Goal: Information Seeking & Learning: Learn about a topic

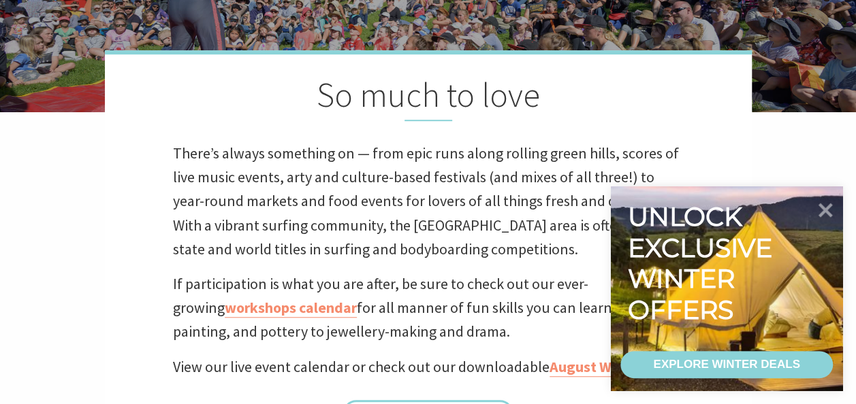
scroll to position [545, 0]
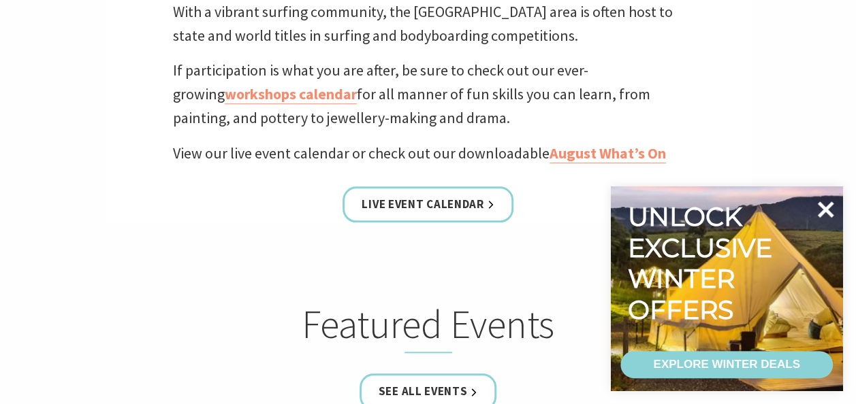
click at [829, 207] on icon at bounding box center [825, 209] width 33 height 33
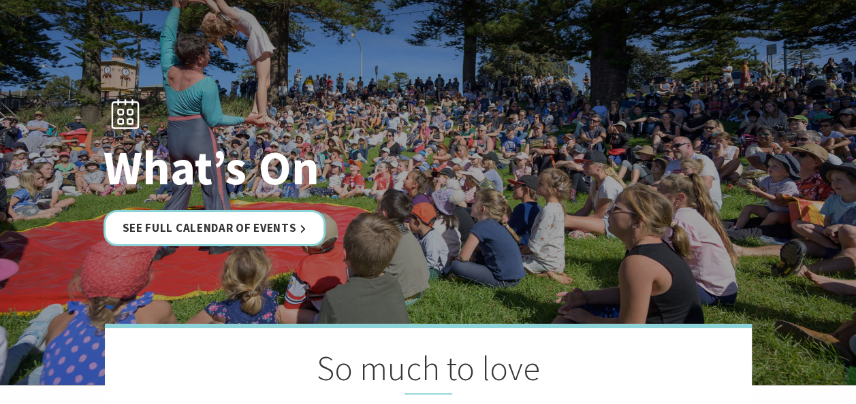
scroll to position [0, 0]
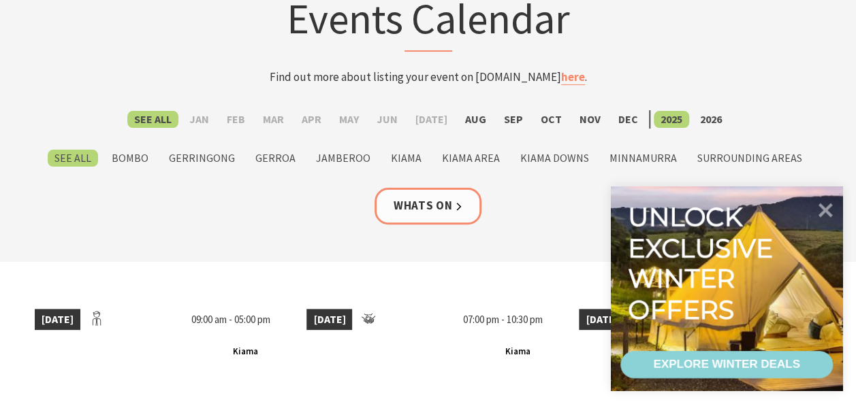
scroll to position [340, 0]
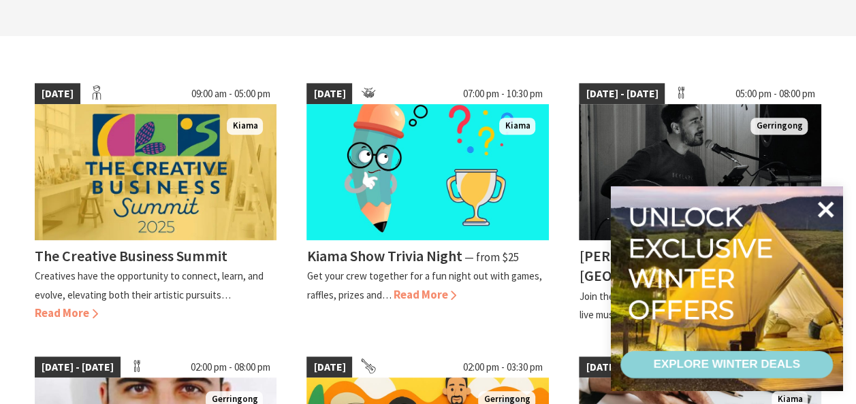
click at [829, 207] on icon at bounding box center [826, 210] width 16 height 16
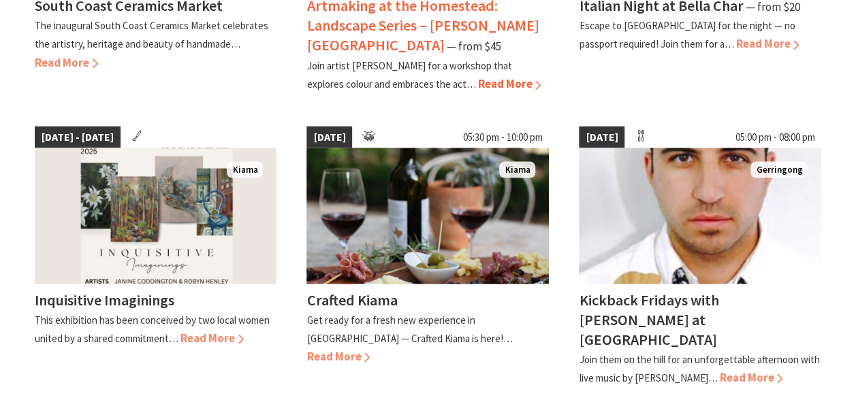
scroll to position [1225, 0]
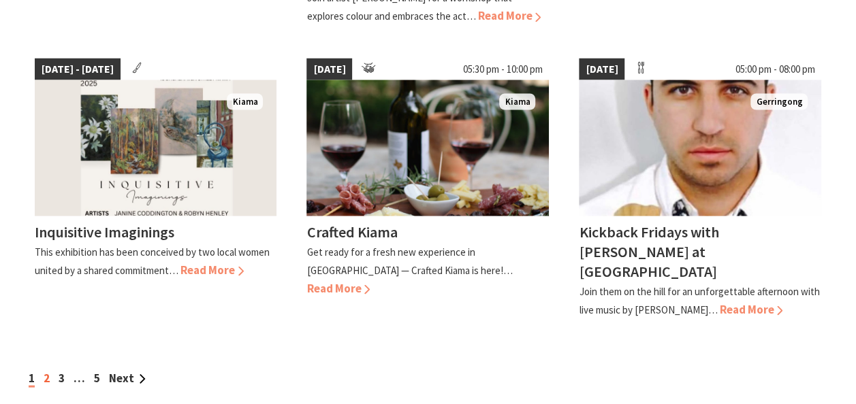
click at [46, 370] on link "2" at bounding box center [47, 377] width 6 height 15
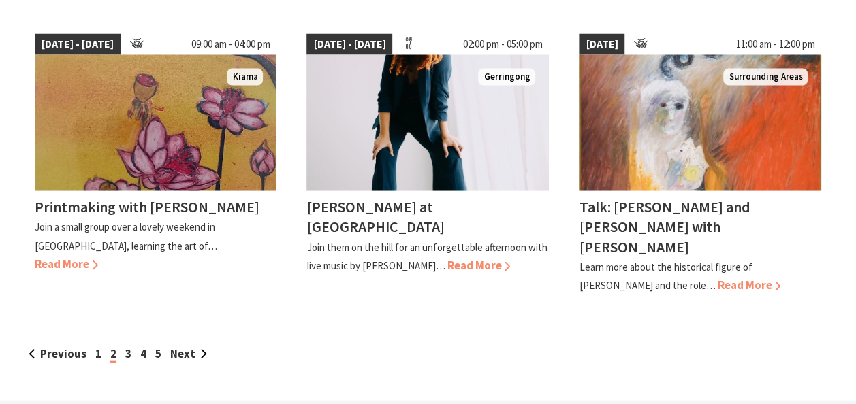
scroll to position [1293, 0]
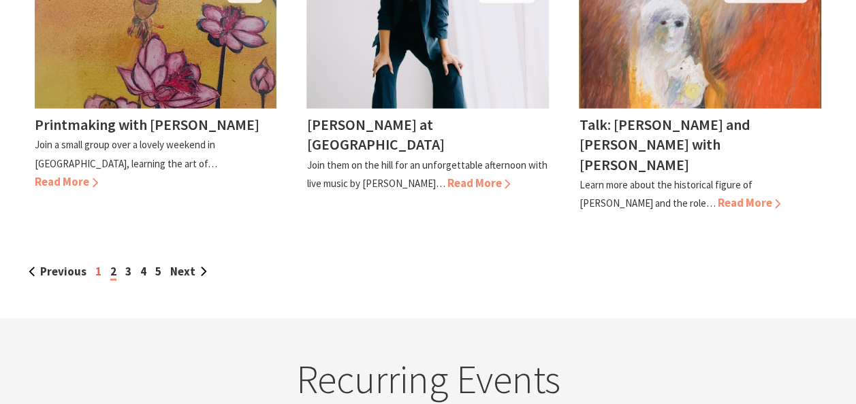
click at [98, 264] on link "1" at bounding box center [98, 271] width 6 height 15
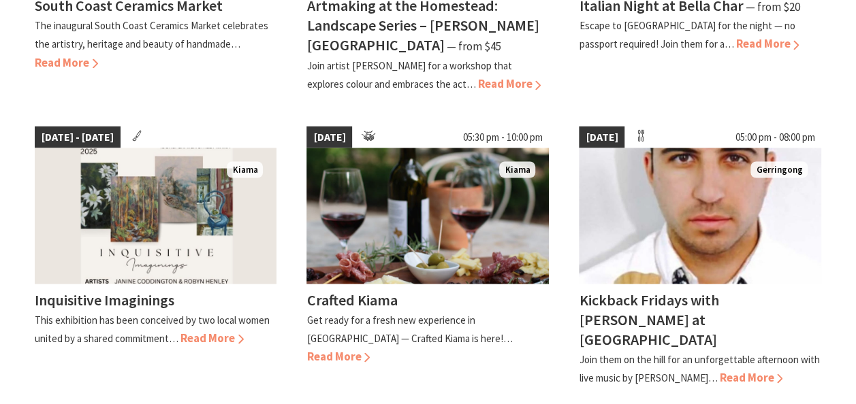
scroll to position [1225, 0]
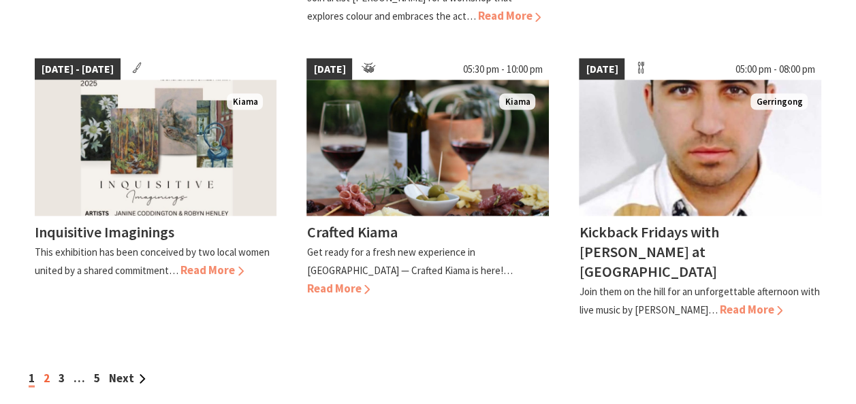
click at [46, 370] on link "2" at bounding box center [47, 377] width 6 height 15
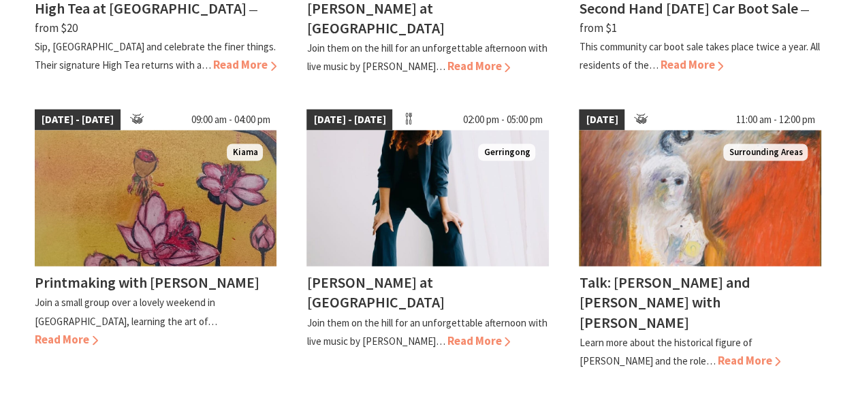
scroll to position [1293, 0]
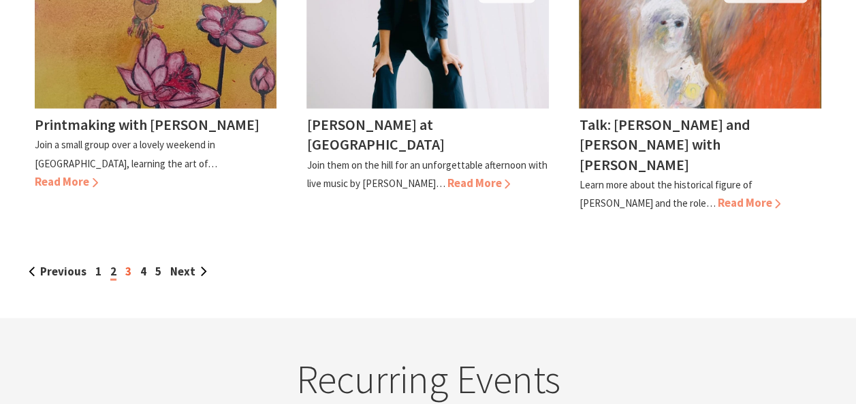
click at [127, 264] on link "3" at bounding box center [128, 271] width 6 height 15
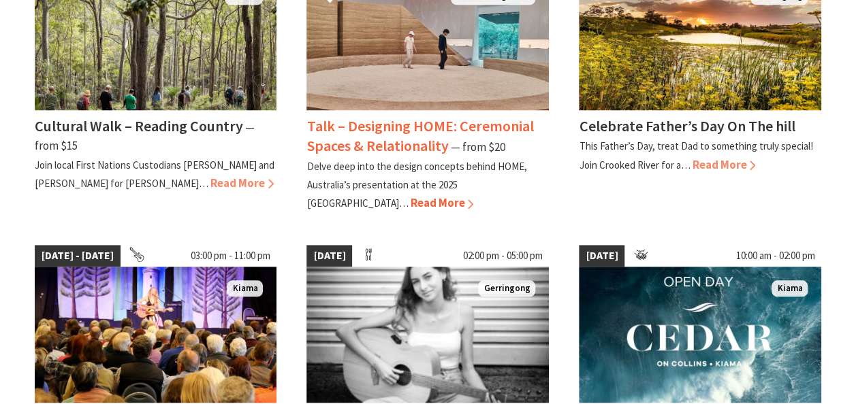
scroll to position [477, 0]
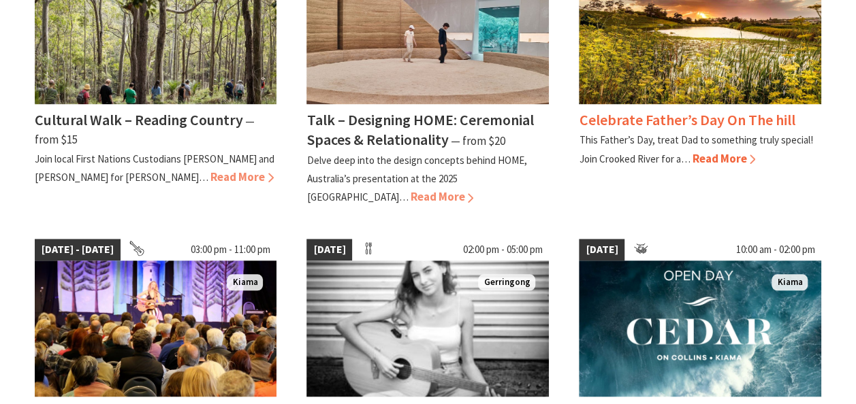
click at [606, 75] on img at bounding box center [700, 36] width 242 height 136
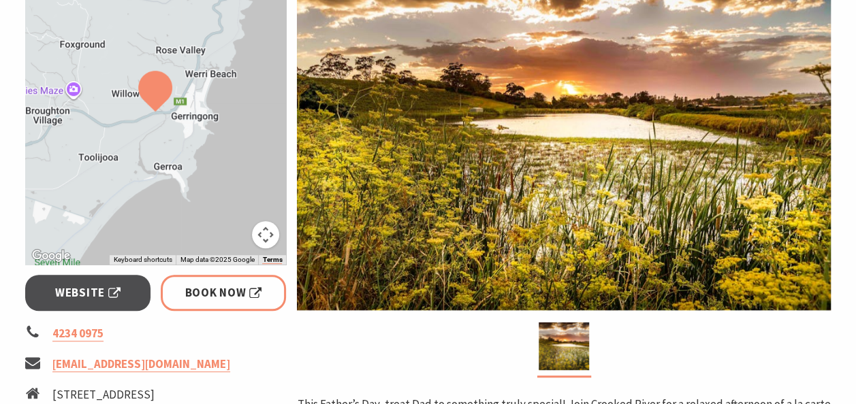
scroll to position [272, 0]
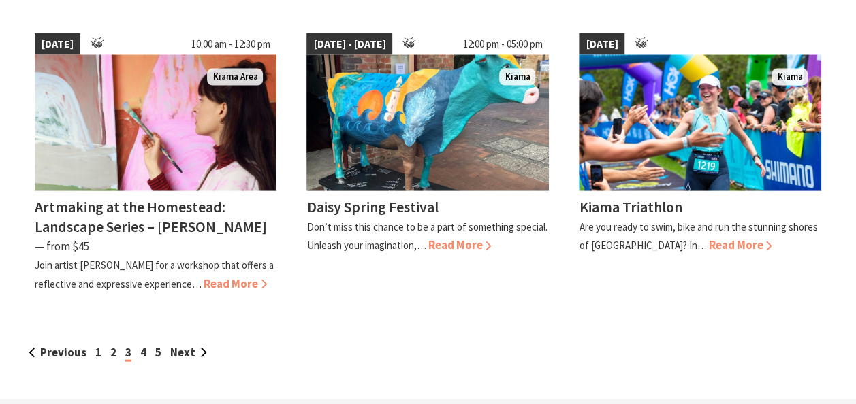
scroll to position [1293, 0]
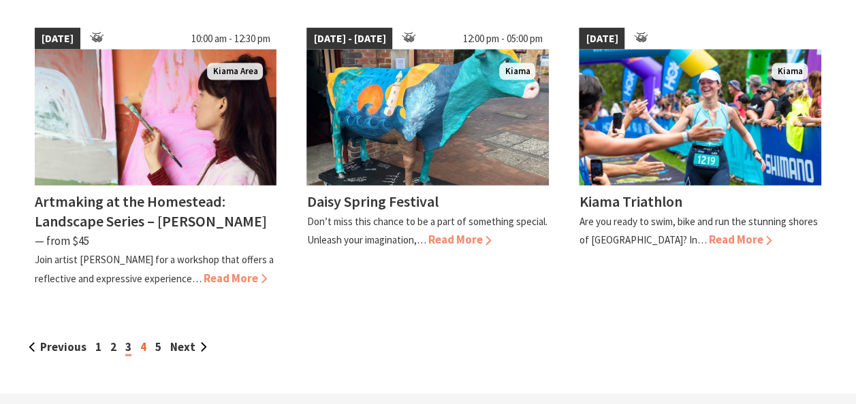
click at [140, 340] on link "4" at bounding box center [143, 347] width 6 height 15
click at [143, 340] on link "4" at bounding box center [143, 347] width 6 height 15
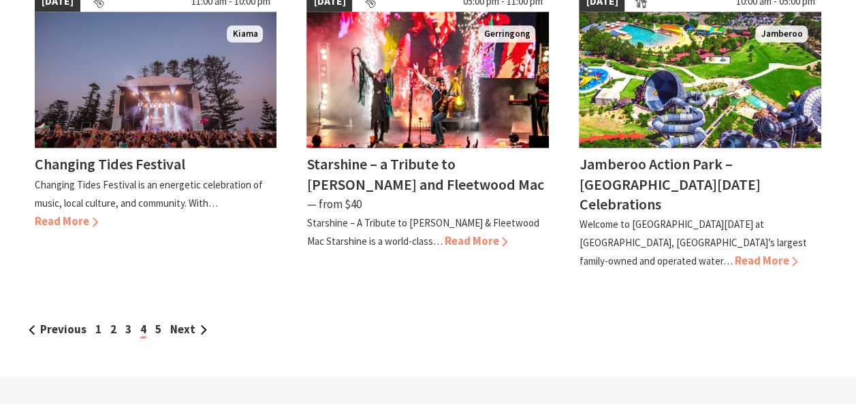
scroll to position [1293, 0]
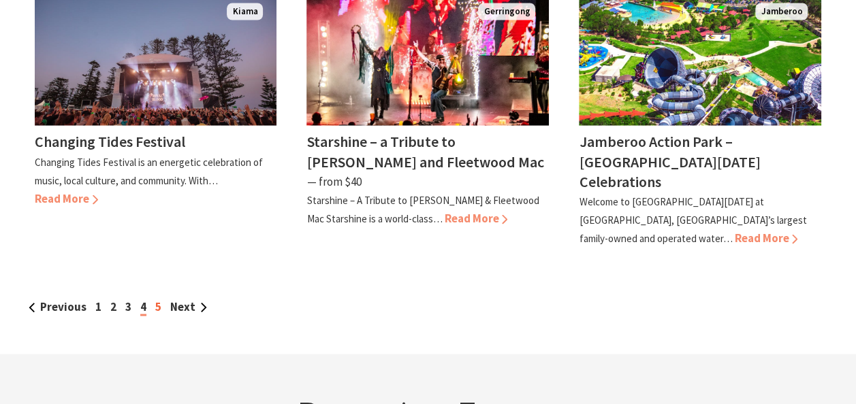
click at [158, 300] on link "5" at bounding box center [158, 307] width 6 height 15
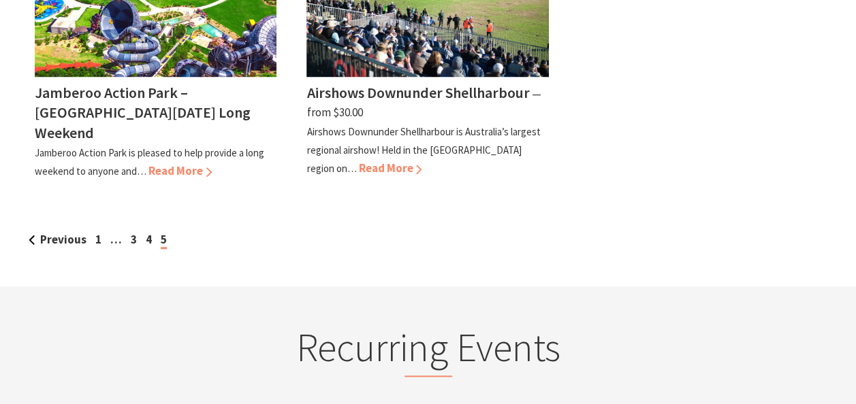
scroll to position [545, 0]
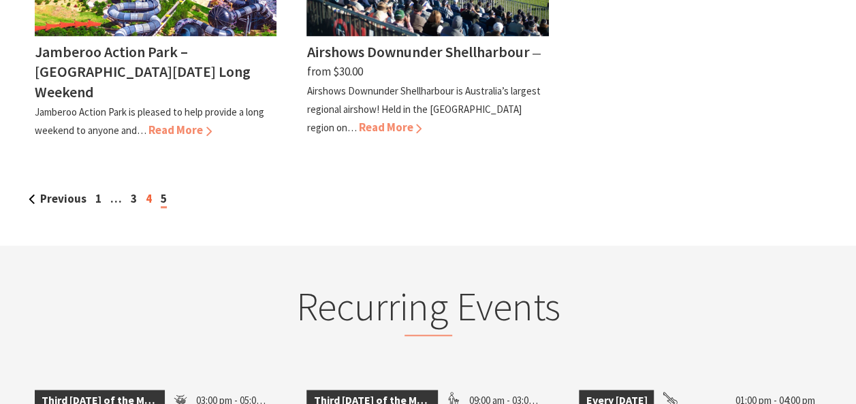
click at [150, 193] on link "4" at bounding box center [149, 198] width 6 height 15
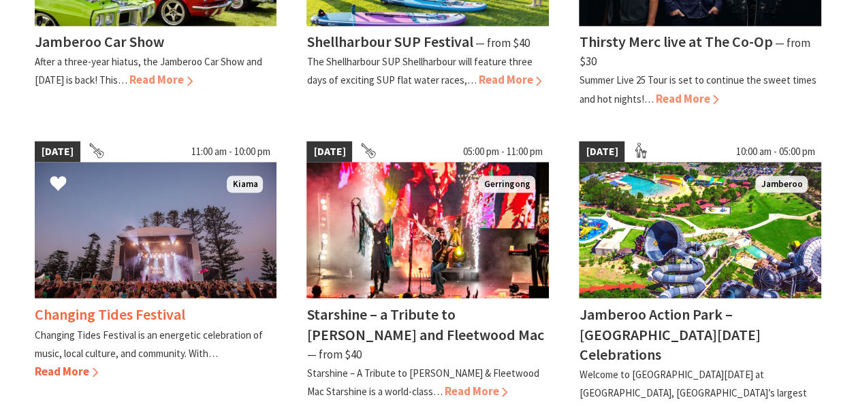
scroll to position [1225, 0]
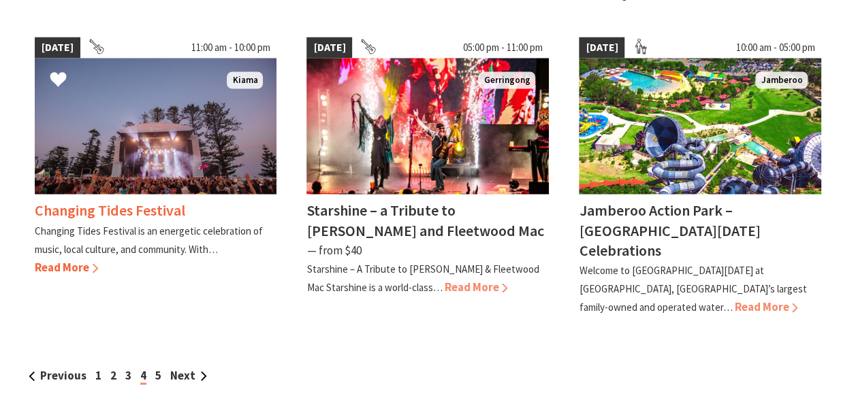
click at [186, 133] on img at bounding box center [156, 126] width 242 height 136
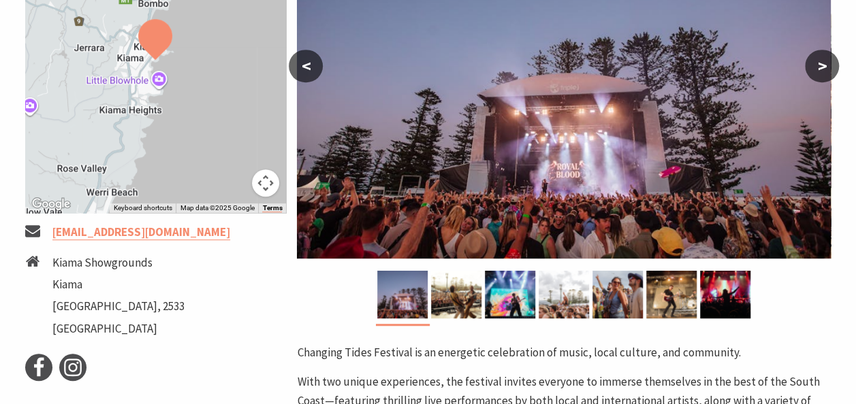
scroll to position [340, 0]
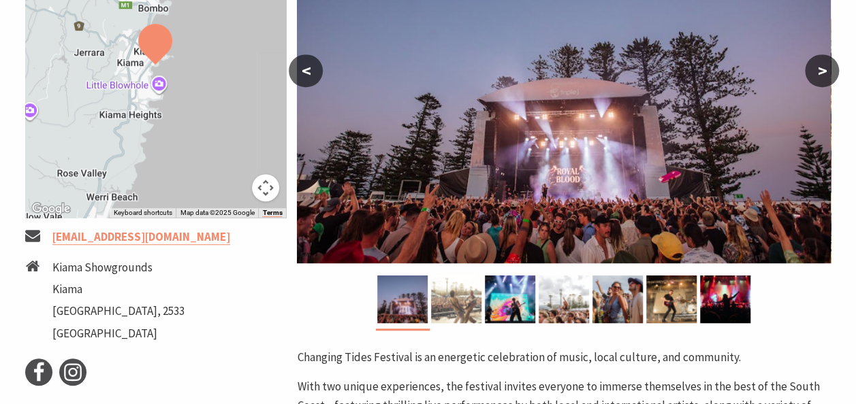
click at [470, 297] on img at bounding box center [456, 300] width 50 height 48
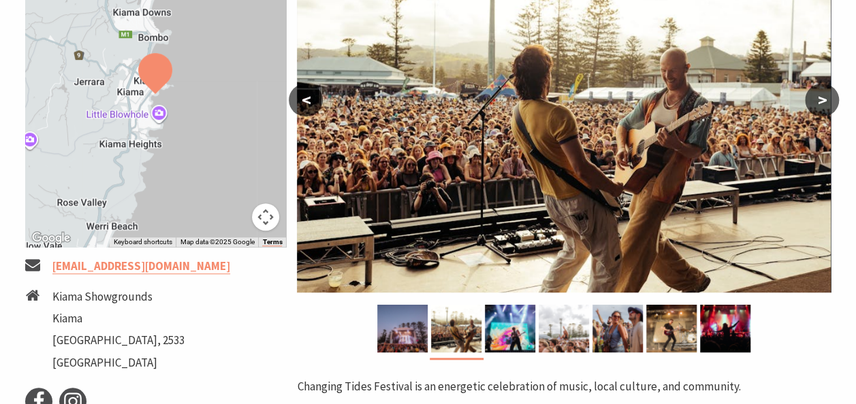
scroll to position [272, 0]
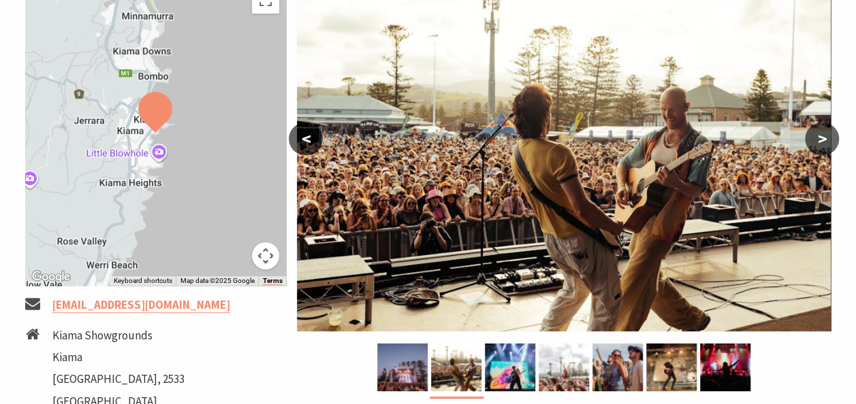
click at [824, 141] on button ">" at bounding box center [822, 139] width 34 height 33
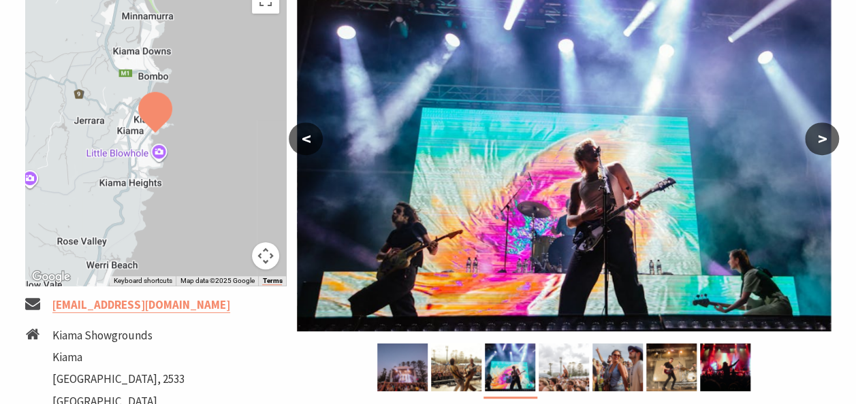
click at [824, 141] on button ">" at bounding box center [822, 139] width 34 height 33
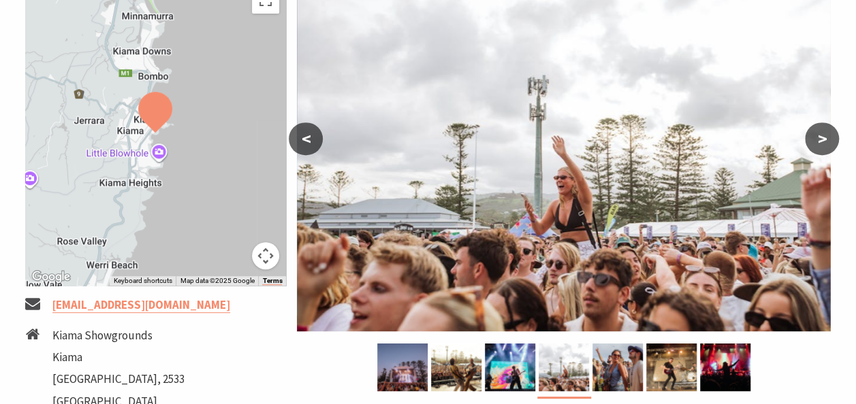
click at [824, 141] on button ">" at bounding box center [822, 139] width 34 height 33
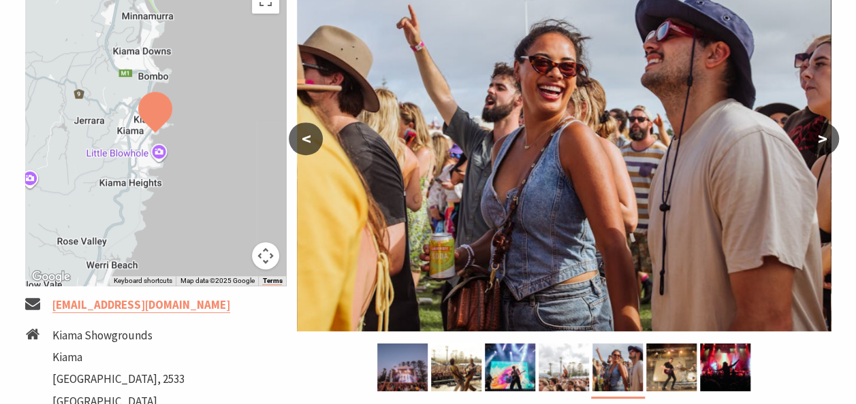
click at [824, 141] on button ">" at bounding box center [822, 139] width 34 height 33
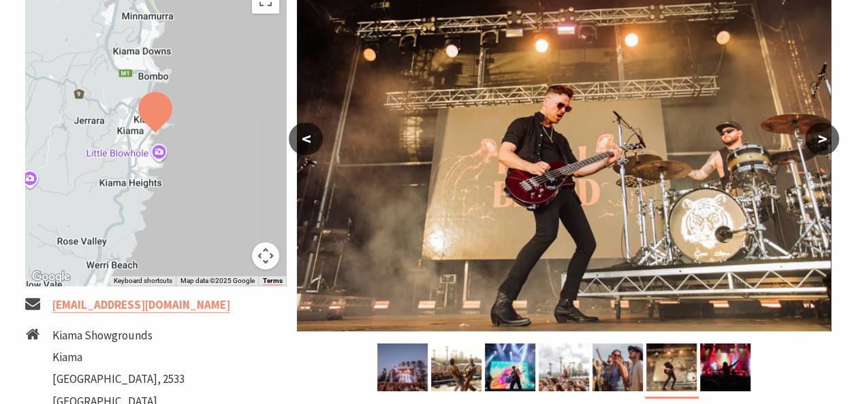
click at [824, 141] on button ">" at bounding box center [822, 139] width 34 height 33
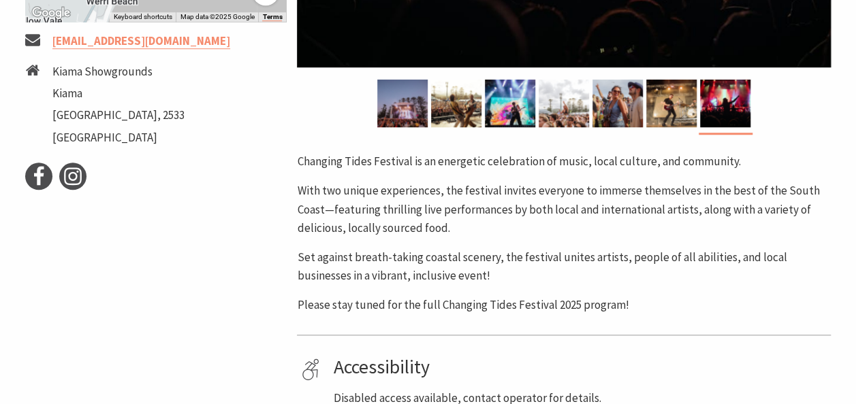
scroll to position [408, 0]
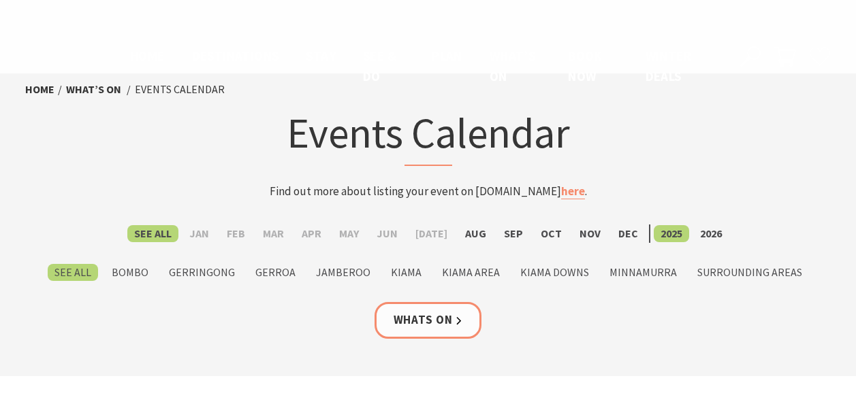
scroll to position [1225, 0]
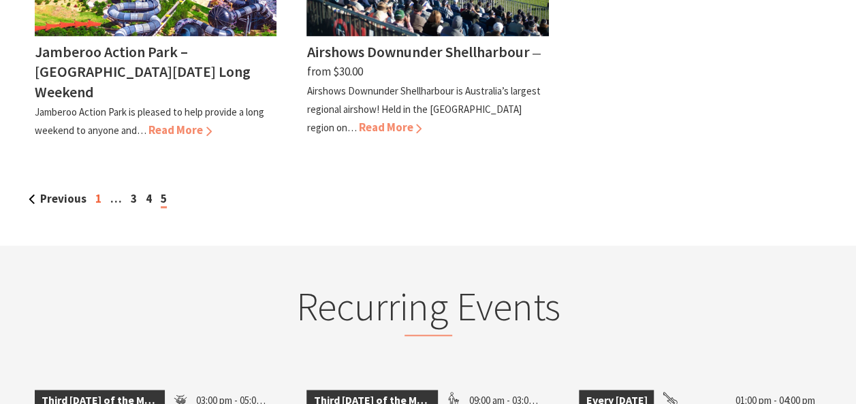
click at [99, 195] on link "1" at bounding box center [98, 198] width 6 height 15
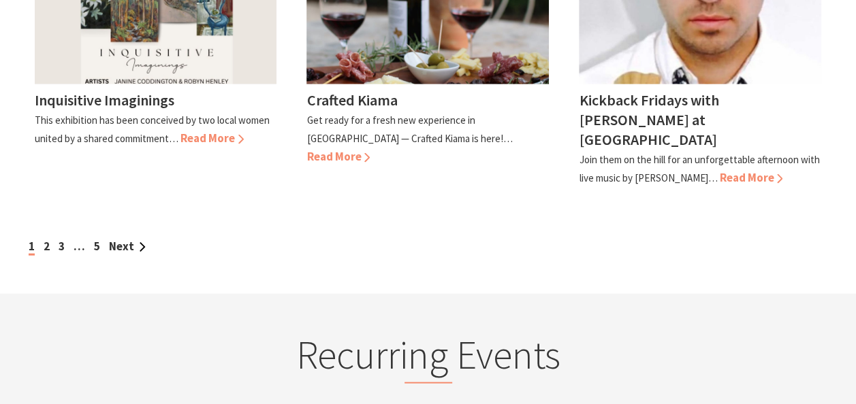
scroll to position [1362, 0]
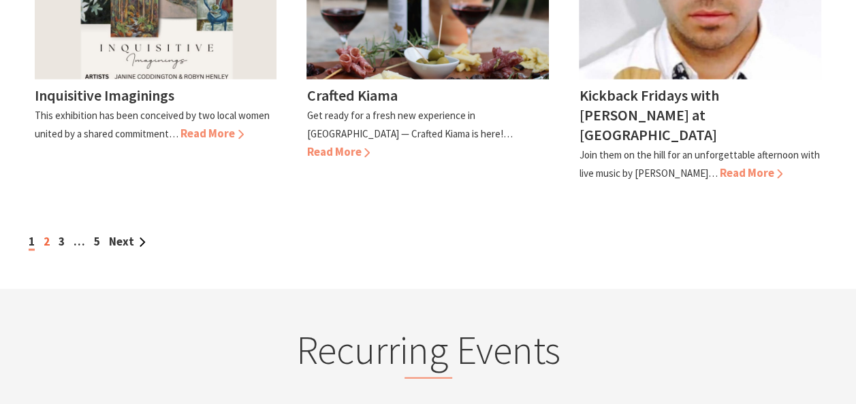
click at [47, 234] on link "2" at bounding box center [47, 241] width 6 height 15
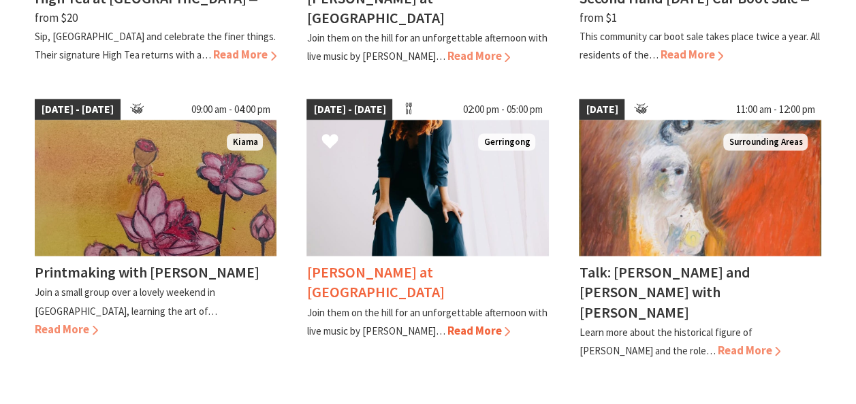
scroll to position [1225, 0]
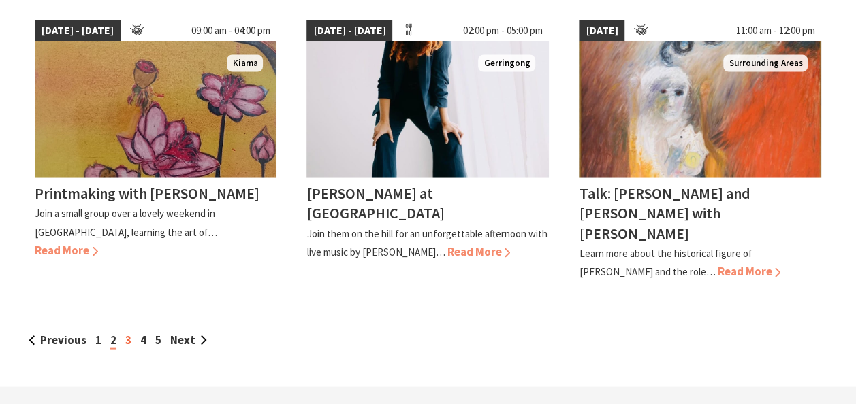
click at [126, 332] on link "3" at bounding box center [128, 339] width 6 height 15
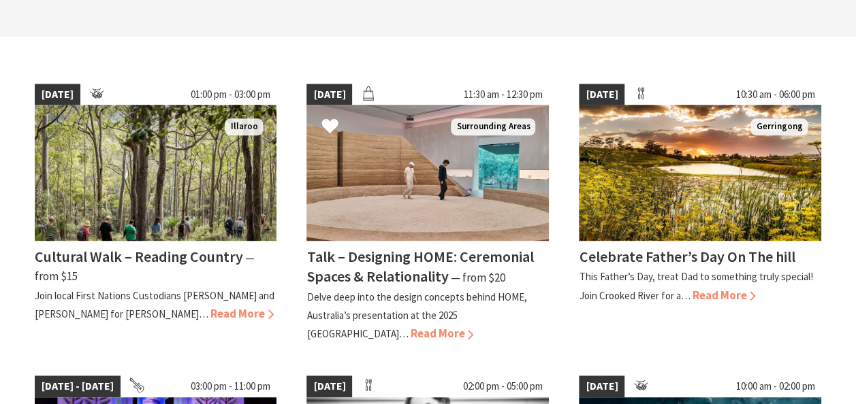
scroll to position [340, 0]
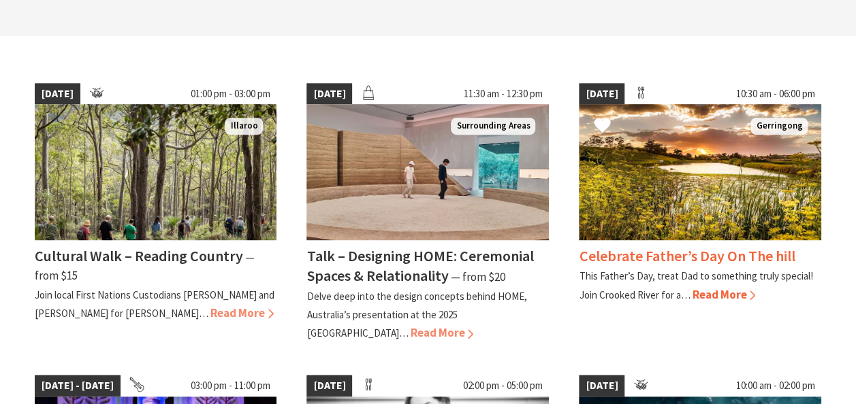
click at [703, 183] on img at bounding box center [700, 172] width 242 height 136
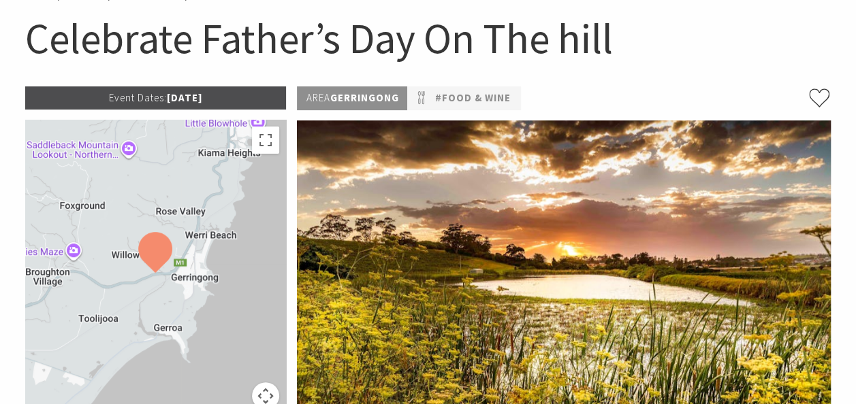
scroll to position [340, 0]
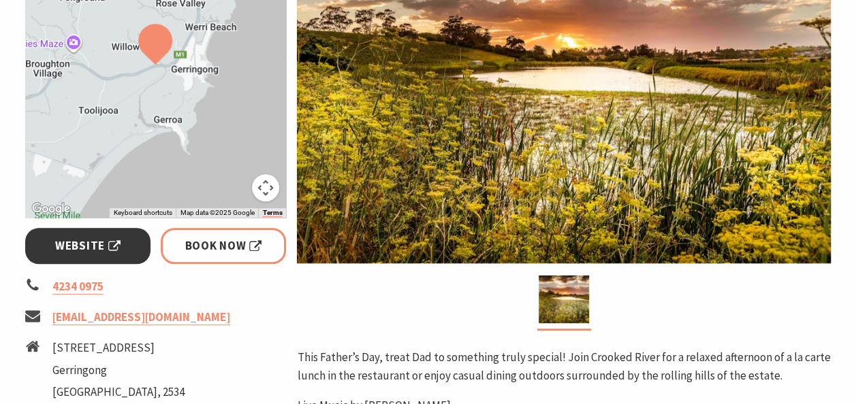
click at [73, 244] on span "Website" at bounding box center [87, 246] width 65 height 18
